Goal: Understand process/instructions: Learn how to perform a task or action

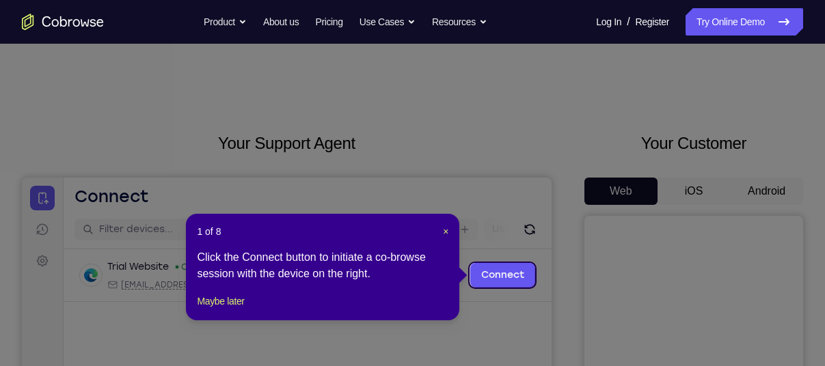
click at [740, 196] on icon at bounding box center [417, 183] width 835 height 366
drag, startPoint x: 450, startPoint y: 231, endPoint x: 442, endPoint y: 230, distance: 8.9
click at [442, 230] on div "1 of 8 × Click the Connect button to initiate a co-browse session with the devi…" at bounding box center [322, 267] width 273 height 107
click at [442, 230] on header "1 of 8 ×" at bounding box center [323, 232] width 252 height 14
click at [443, 231] on span "×" at bounding box center [445, 231] width 5 height 11
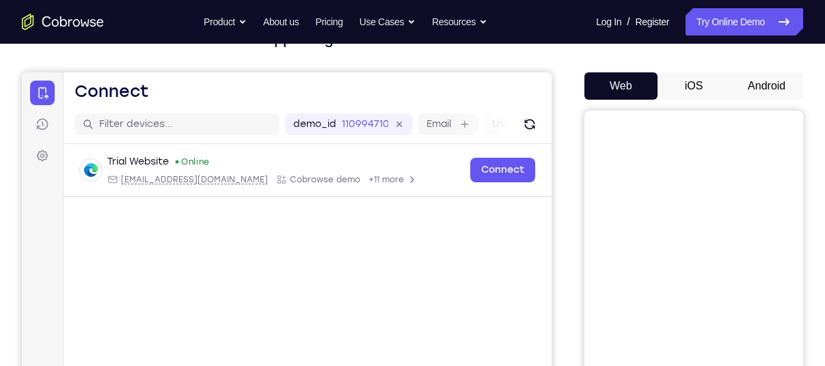
scroll to position [95, 0]
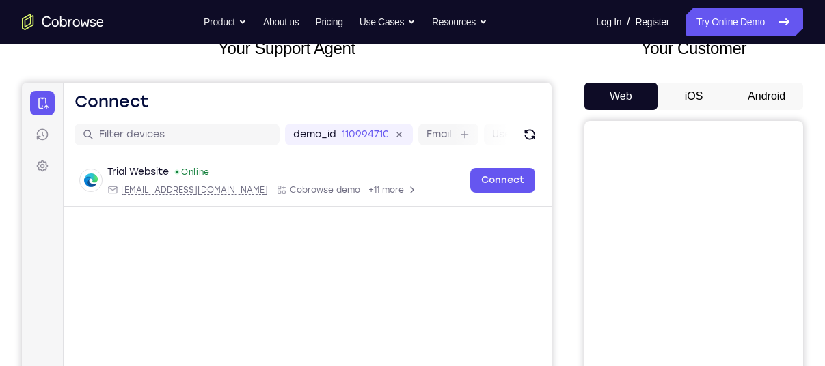
click at [772, 90] on button "Android" at bounding box center [766, 96] width 73 height 27
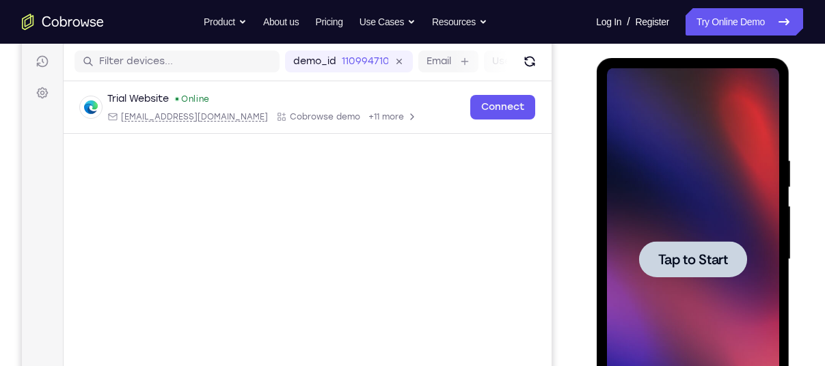
scroll to position [0, 0]
click at [677, 183] on div at bounding box center [692, 259] width 172 height 383
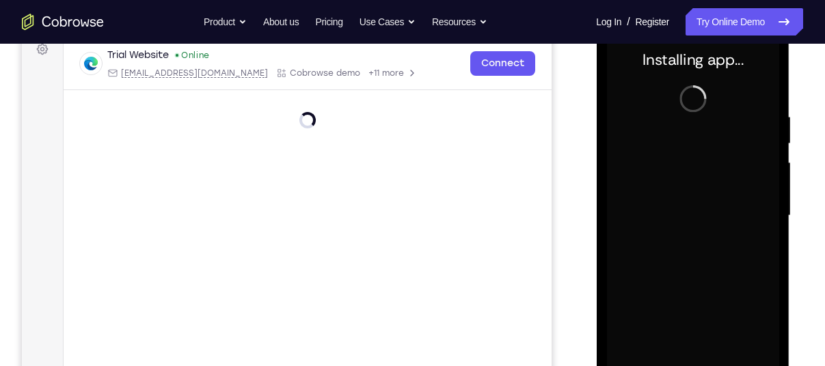
scroll to position [331, 0]
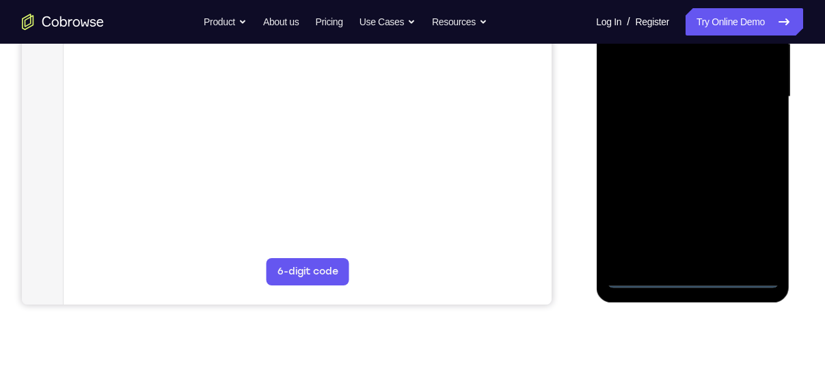
click at [688, 281] on div at bounding box center [692, 97] width 172 height 383
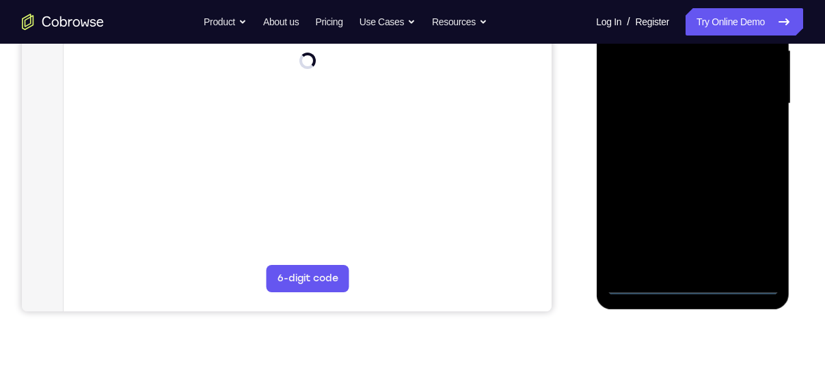
click at [751, 223] on div at bounding box center [692, 104] width 172 height 383
click at [690, 288] on div at bounding box center [692, 104] width 172 height 383
click at [756, 228] on div at bounding box center [692, 104] width 172 height 383
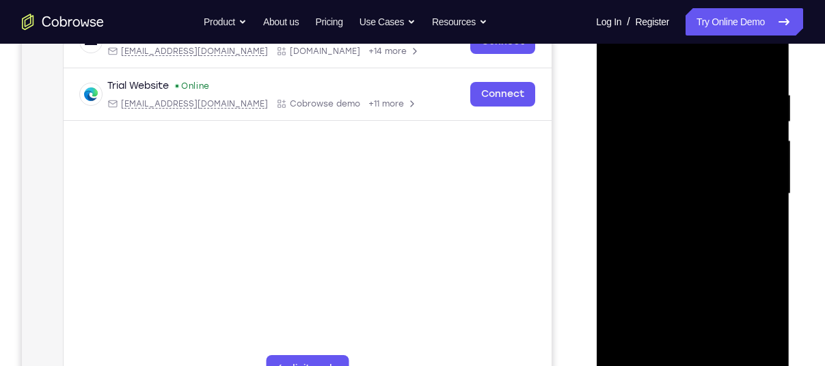
scroll to position [130, 0]
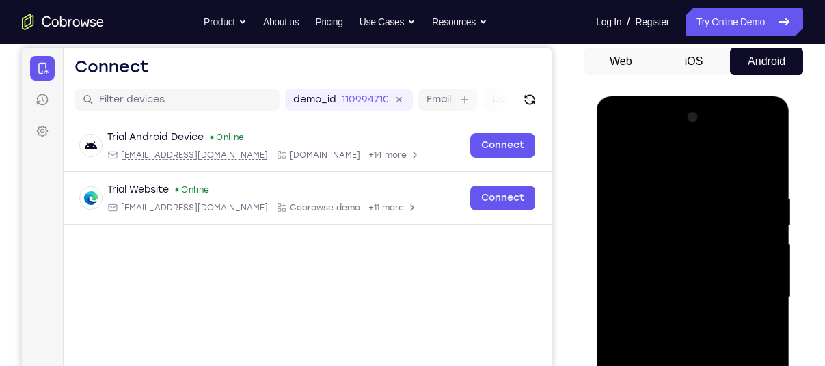
click at [643, 135] on div at bounding box center [692, 298] width 172 height 383
click at [749, 293] on div at bounding box center [692, 298] width 172 height 383
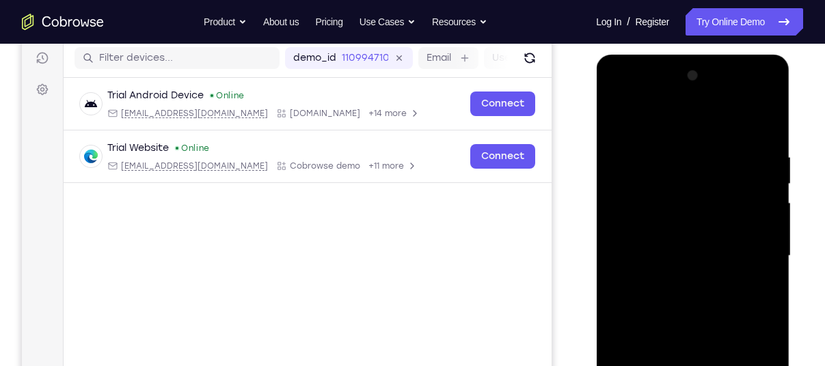
scroll to position [174, 0]
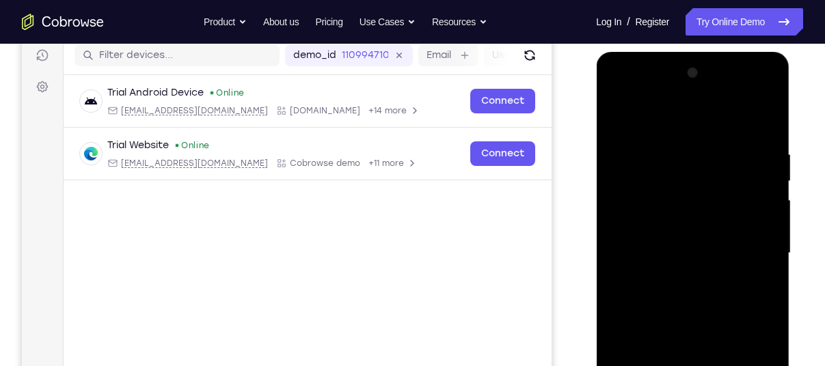
click at [680, 275] on div at bounding box center [692, 253] width 172 height 383
click at [705, 320] on div at bounding box center [692, 253] width 172 height 383
click at [671, 321] on div at bounding box center [692, 253] width 172 height 383
click at [710, 183] on div at bounding box center [692, 253] width 172 height 383
